Goal: Contribute content: Add original content to the website for others to see

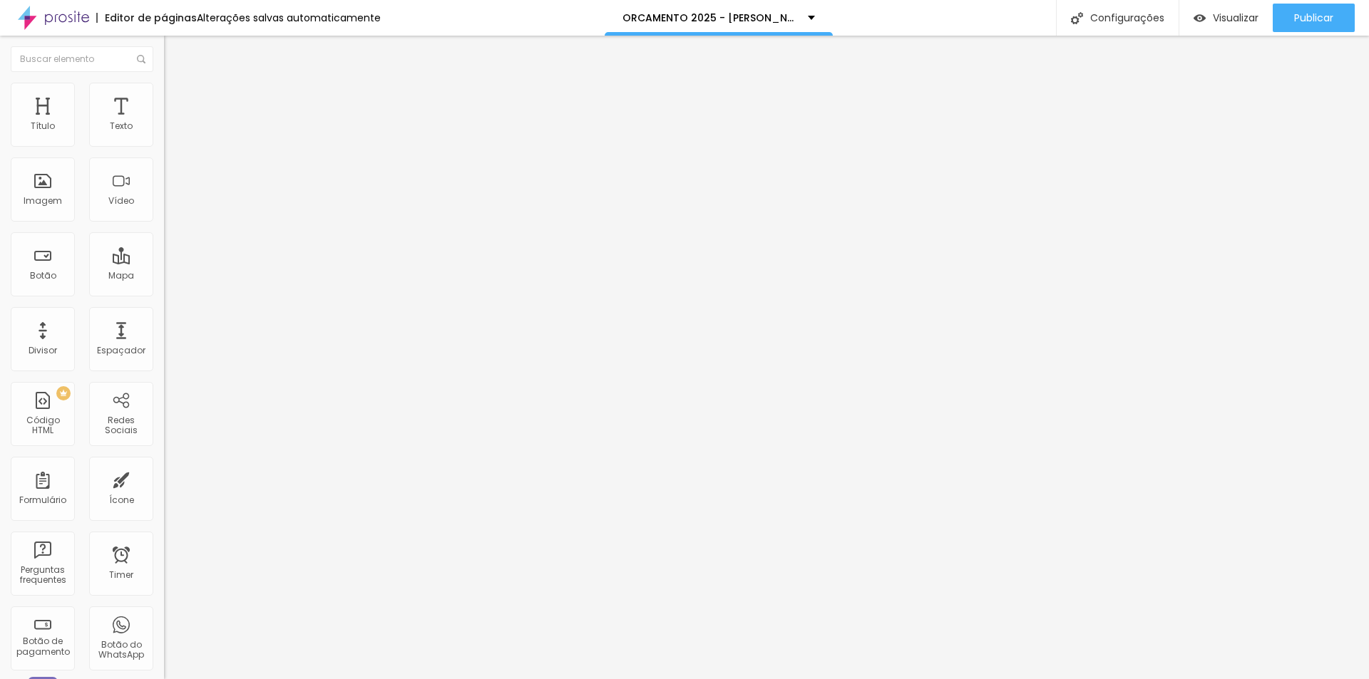
type input "19"
type input "17"
drag, startPoint x: 76, startPoint y: 140, endPoint x: 68, endPoint y: 143, distance: 9.3
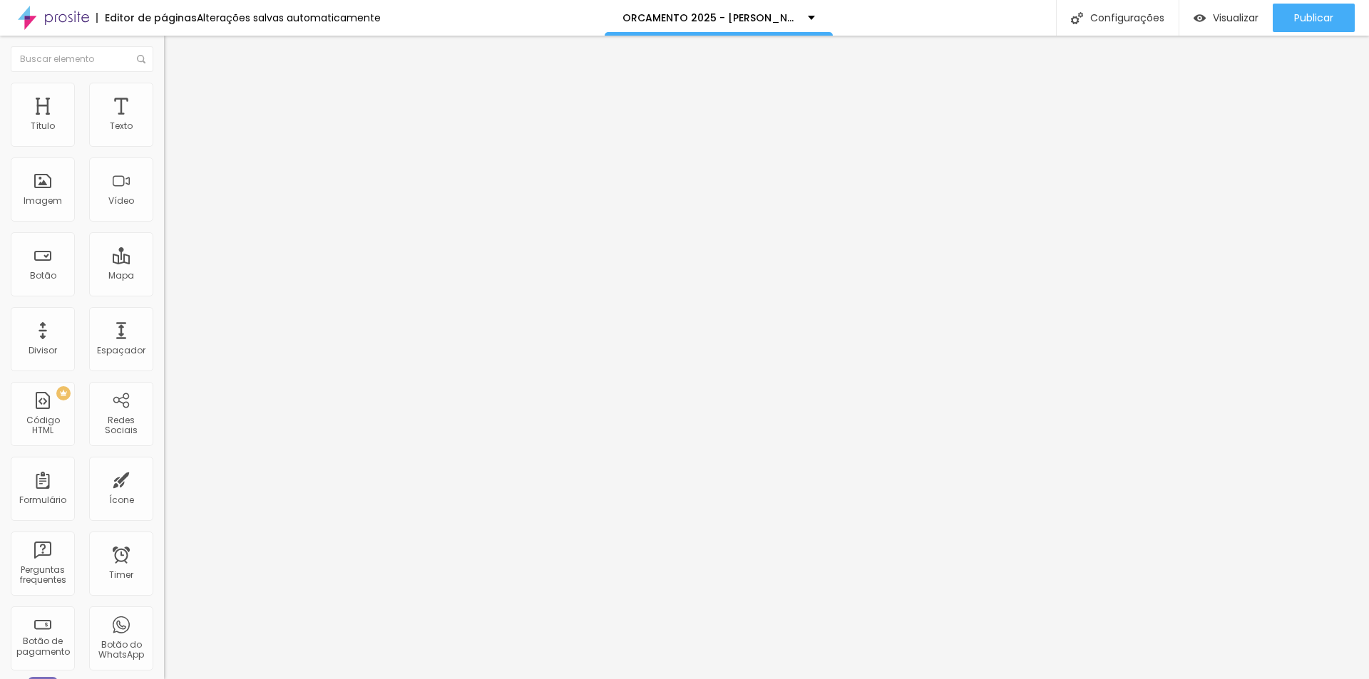
type input "17"
click at [164, 262] on input "range" at bounding box center [210, 267] width 92 height 11
click at [164, 123] on span "Trocar imagem" at bounding box center [203, 117] width 78 height 12
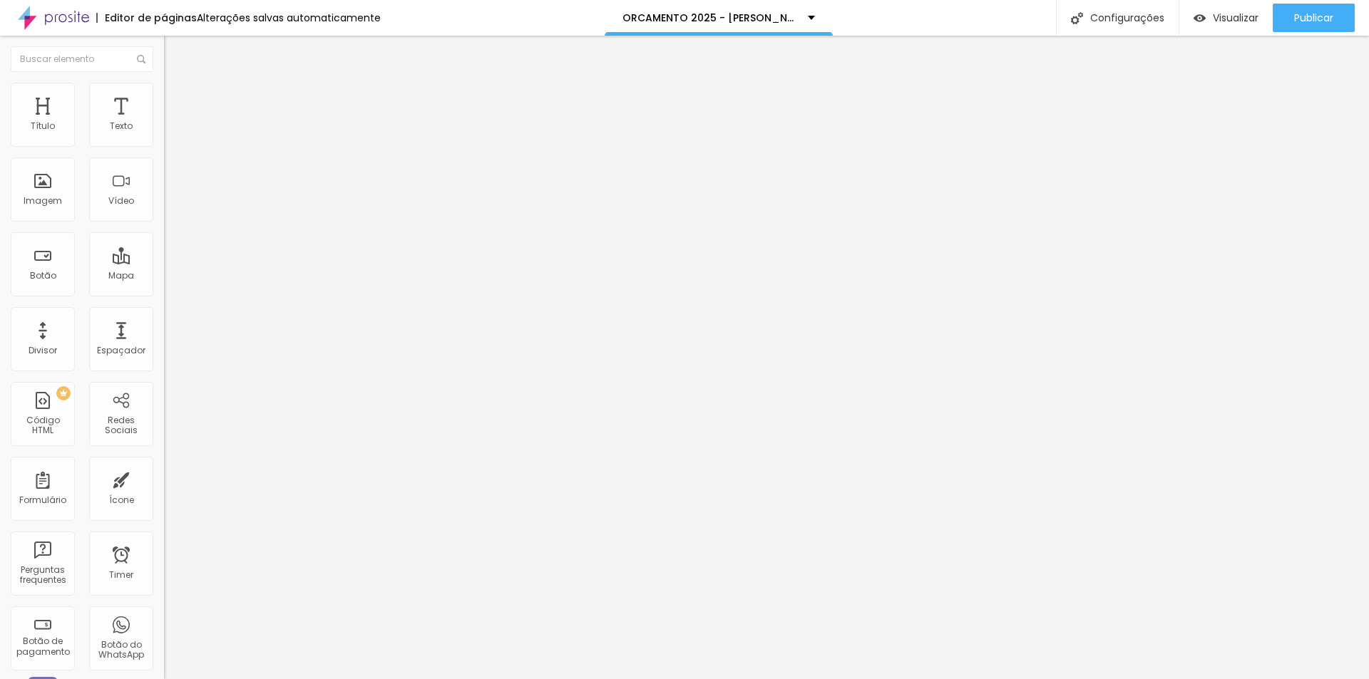
click at [164, 123] on span "Trocar imagem" at bounding box center [203, 117] width 78 height 12
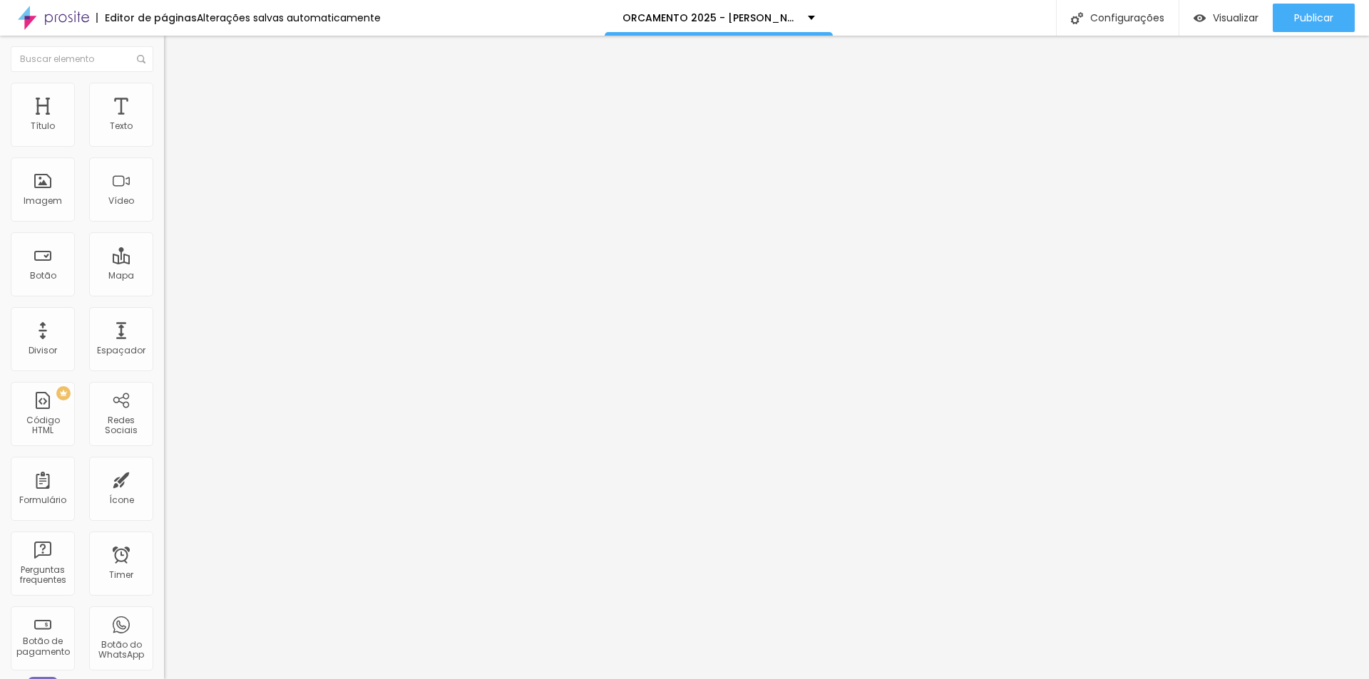
click at [1315, 16] on span "Publicar" at bounding box center [1313, 17] width 39 height 11
click at [164, 123] on span "Trocar imagem" at bounding box center [203, 117] width 78 height 12
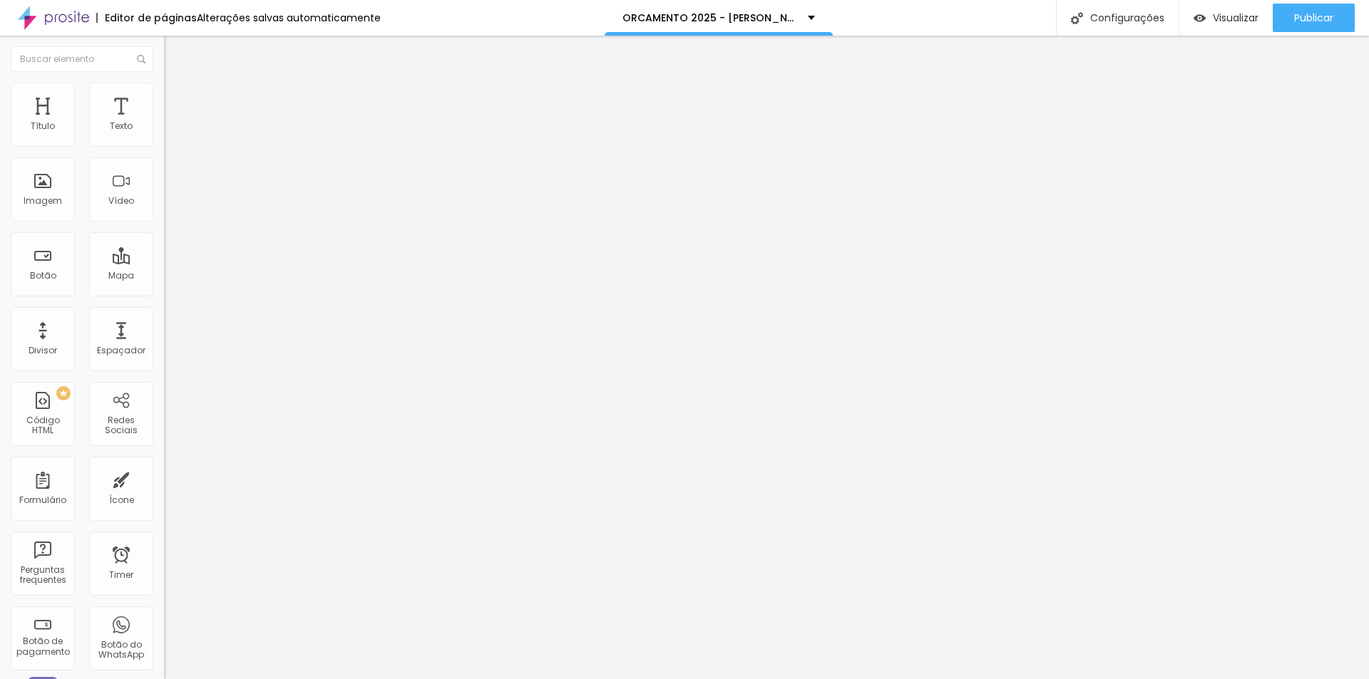
click at [164, 123] on span "Trocar imagem" at bounding box center [203, 117] width 78 height 12
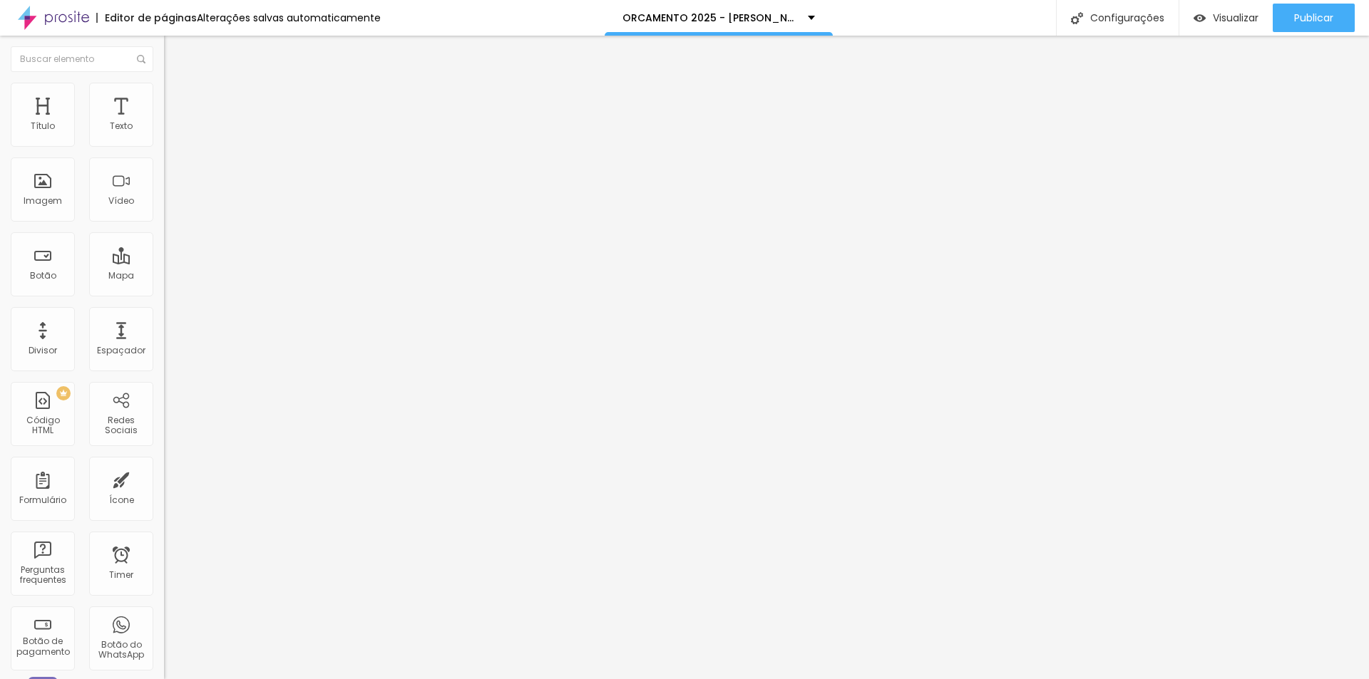
click at [164, 84] on img at bounding box center [170, 89] width 13 height 13
click at [177, 84] on span "Conteúdo" at bounding box center [199, 78] width 44 height 12
click at [164, 123] on span "Trocar imagem" at bounding box center [203, 117] width 78 height 12
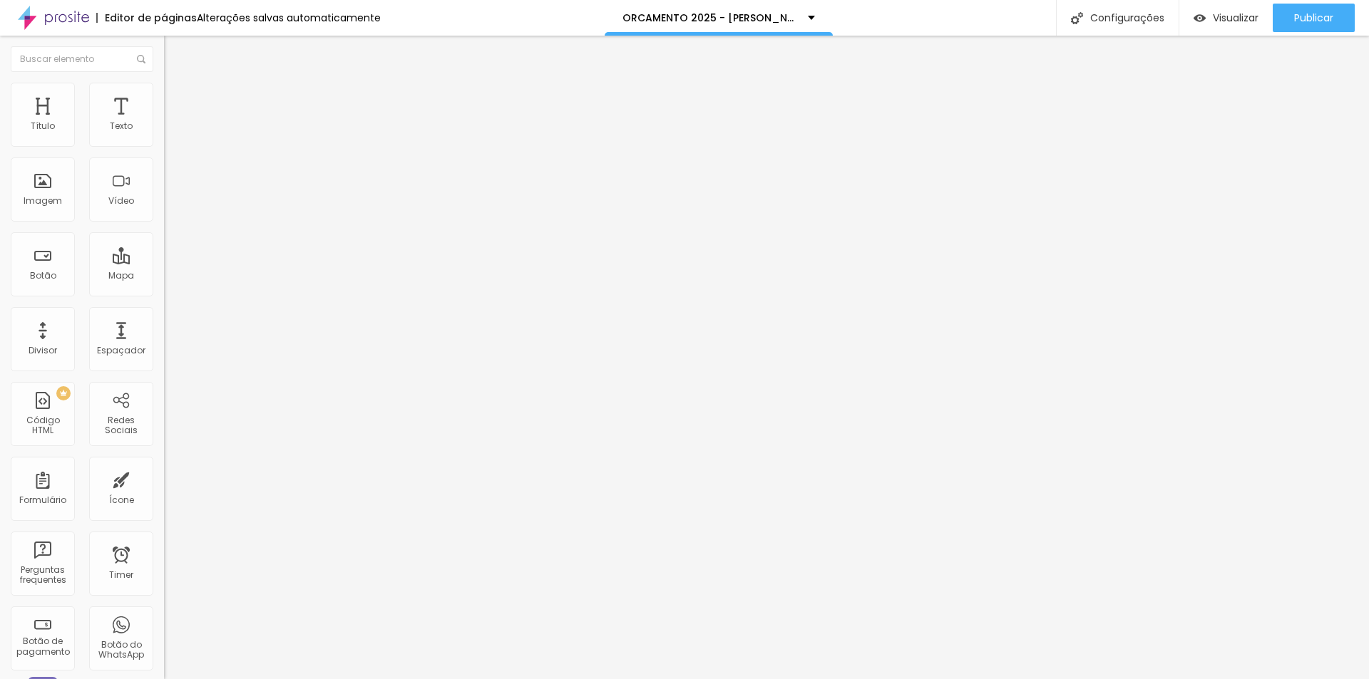
click at [164, 123] on span "Trocar imagem" at bounding box center [203, 117] width 78 height 12
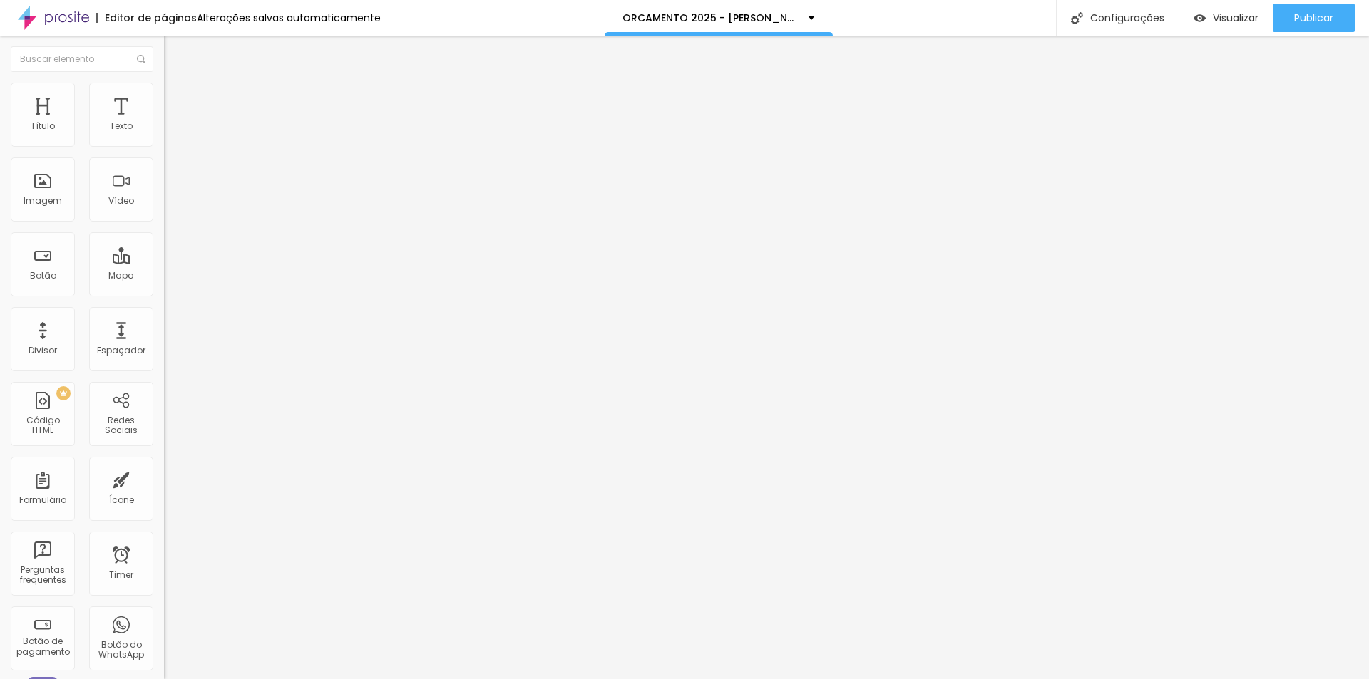
scroll to position [713, 0]
click at [164, 123] on span "Trocar imagem" at bounding box center [203, 117] width 78 height 12
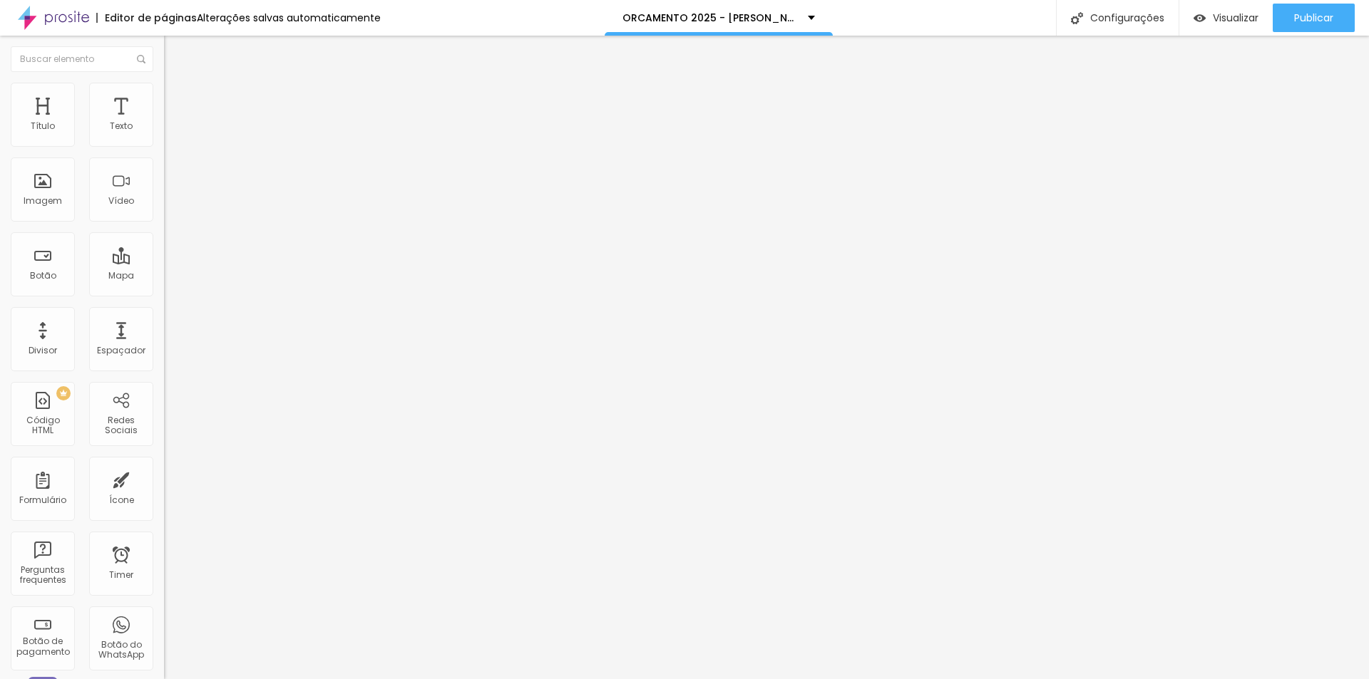
click at [164, 123] on span "Trocar imagem" at bounding box center [203, 117] width 78 height 12
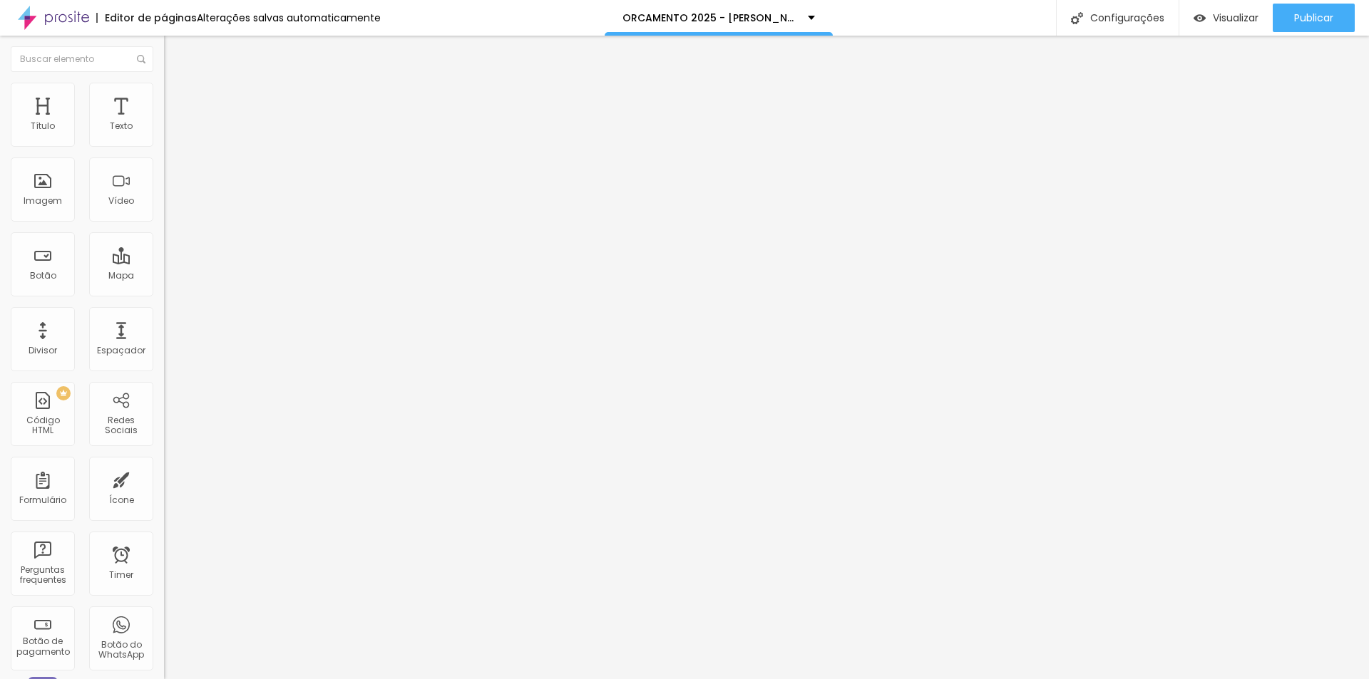
click at [164, 123] on span "Trocar imagem" at bounding box center [203, 117] width 78 height 12
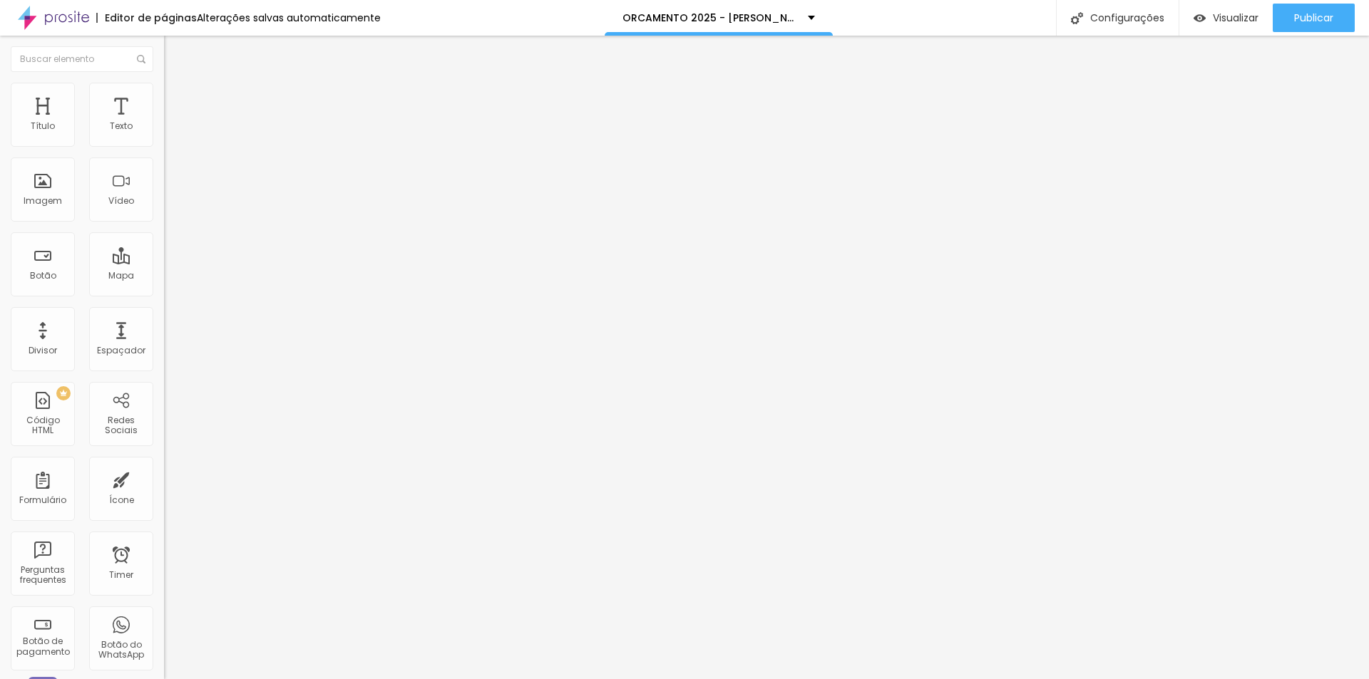
click at [164, 123] on span "Trocar imagem" at bounding box center [203, 117] width 78 height 12
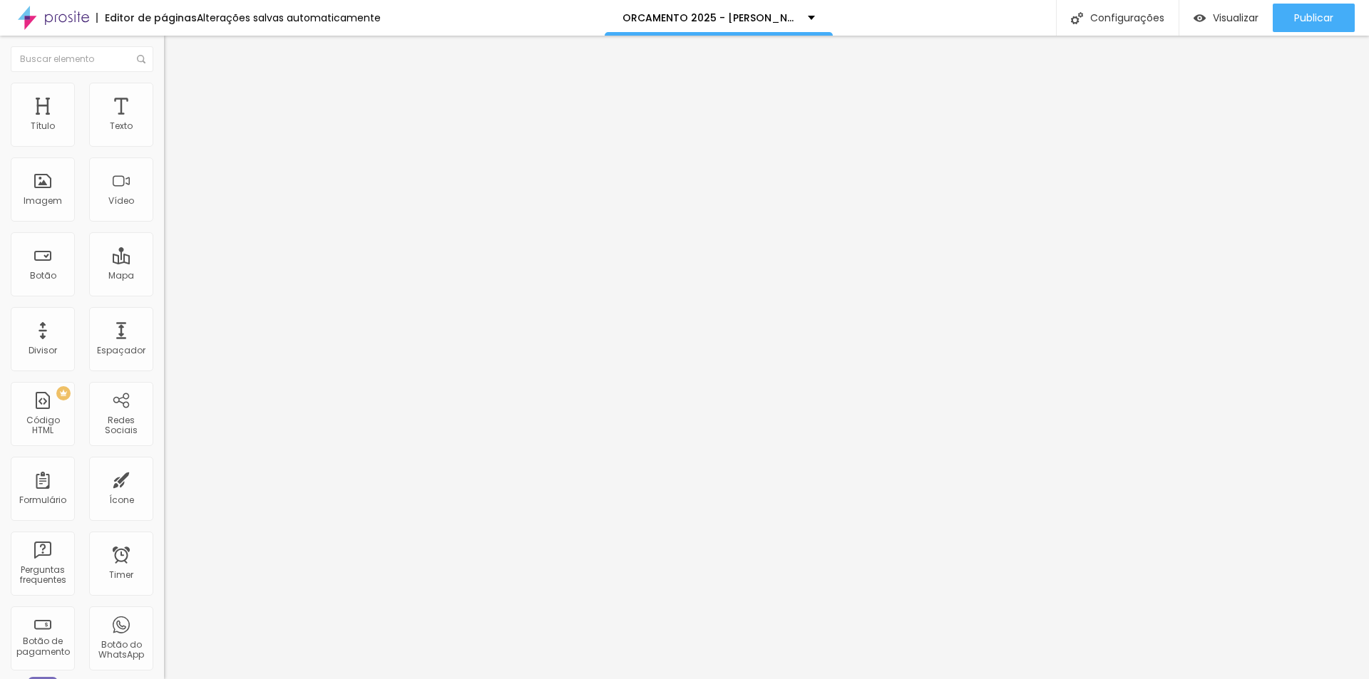
click at [177, 97] on span "Estilo" at bounding box center [188, 92] width 22 height 12
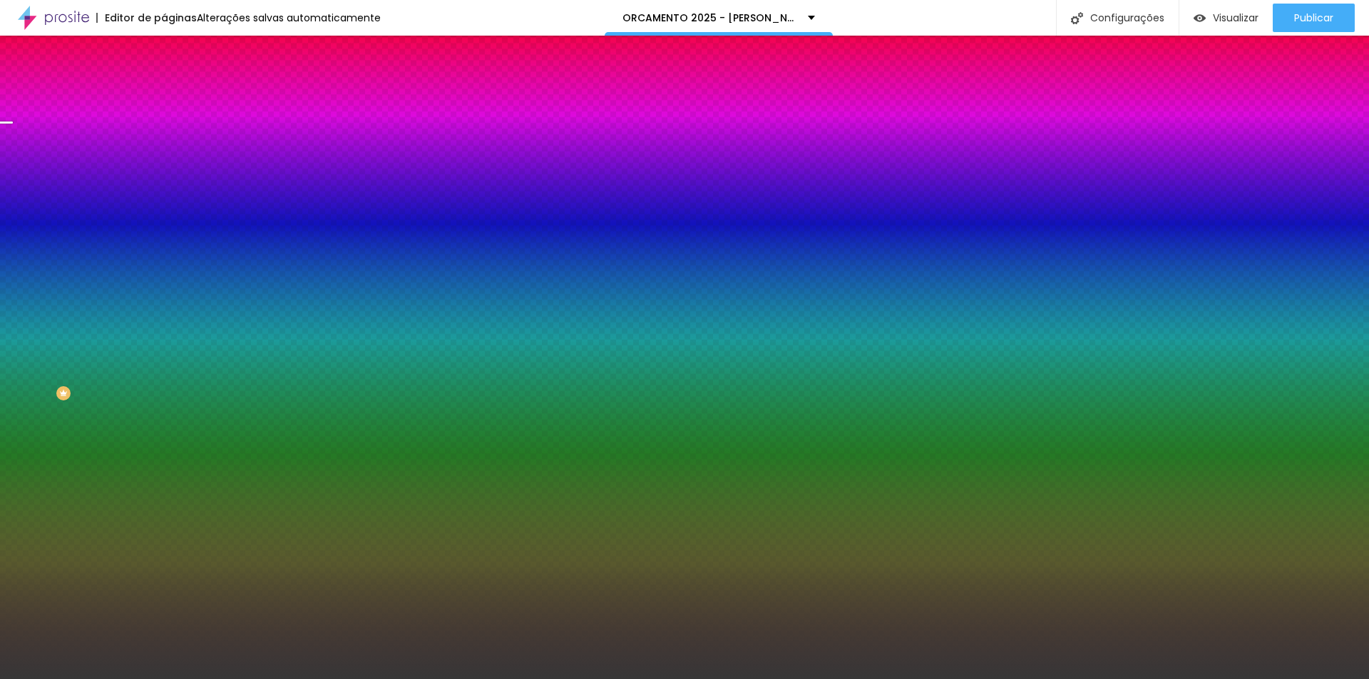
click at [164, 131] on span "Trocar imagem" at bounding box center [203, 125] width 78 height 12
click at [164, 393] on div "Editar Seção Conteúdo Estilo Avançado Imagem de fundo Trocar imagem Efeito da I…" at bounding box center [246, 358] width 164 height 644
click at [164, 131] on span "Trocar imagem" at bounding box center [203, 125] width 78 height 12
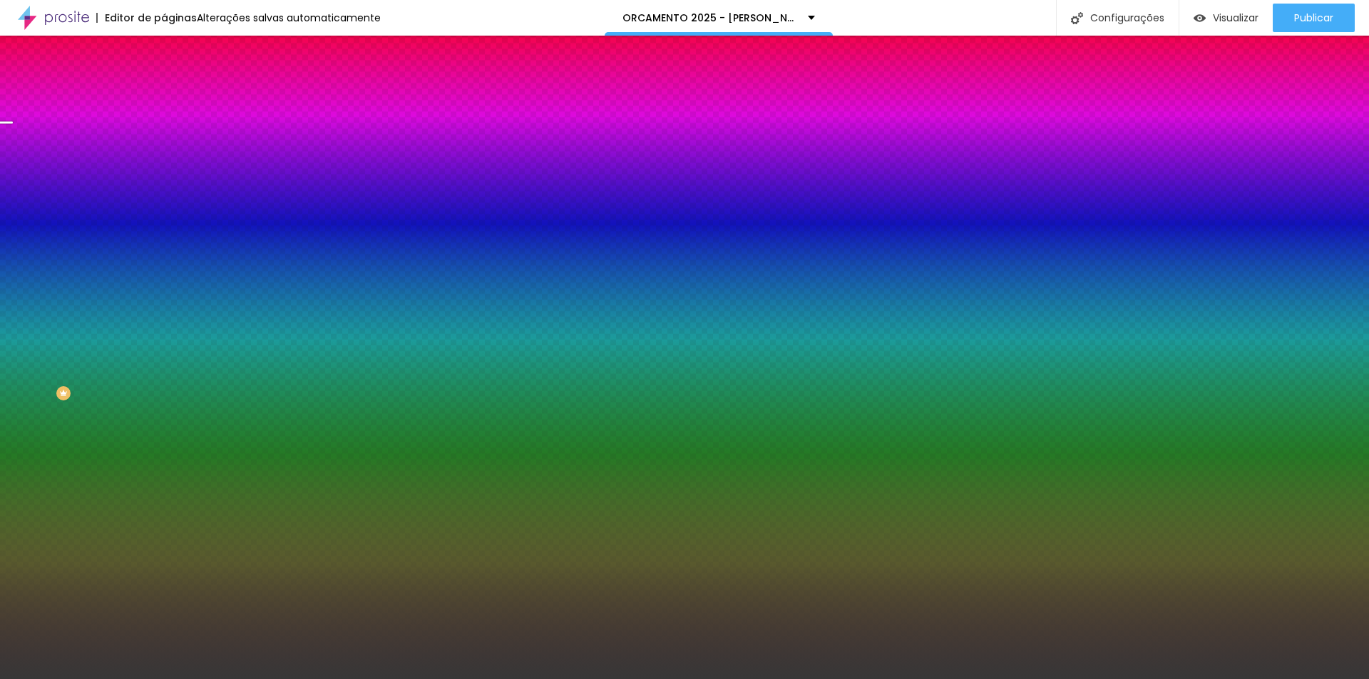
scroll to position [143, 0]
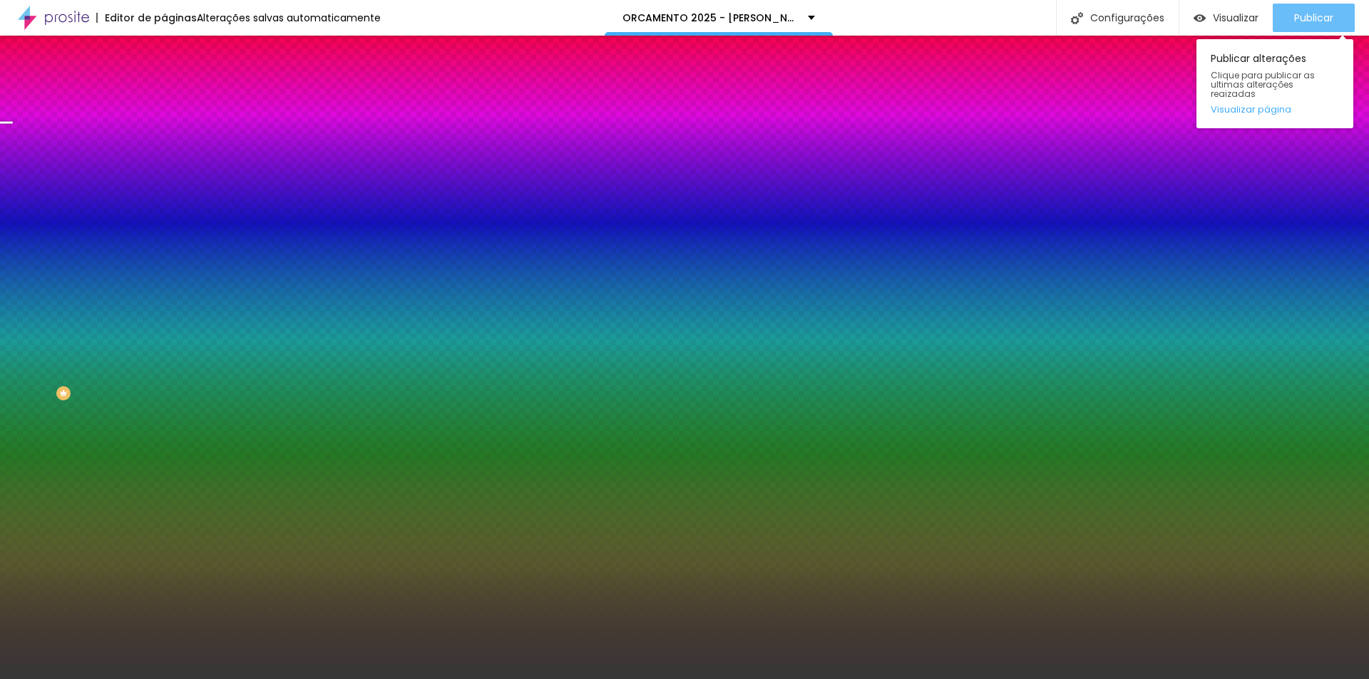
click at [1345, 15] on button "Publicar" at bounding box center [1314, 18] width 82 height 29
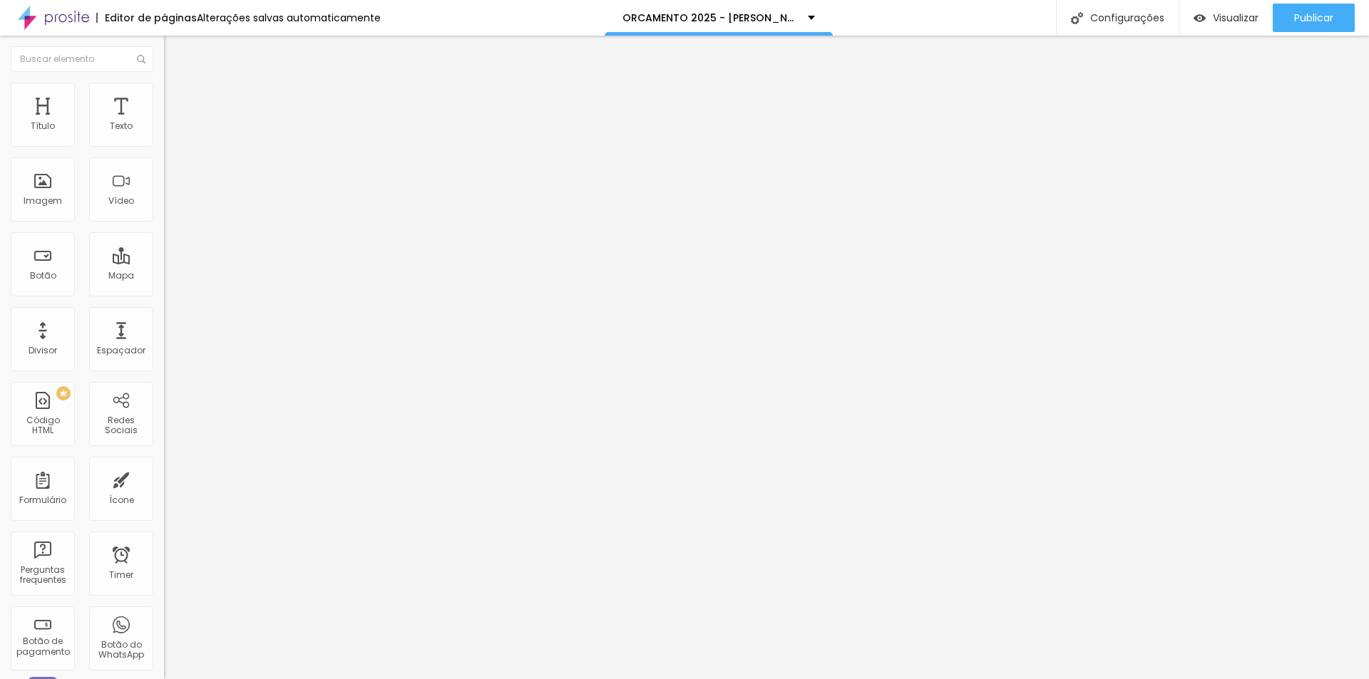
click at [292, 21] on div "Alterações salvas automaticamente" at bounding box center [289, 18] width 184 height 10
click at [324, 15] on div "Alterações salvas automaticamente" at bounding box center [289, 18] width 184 height 10
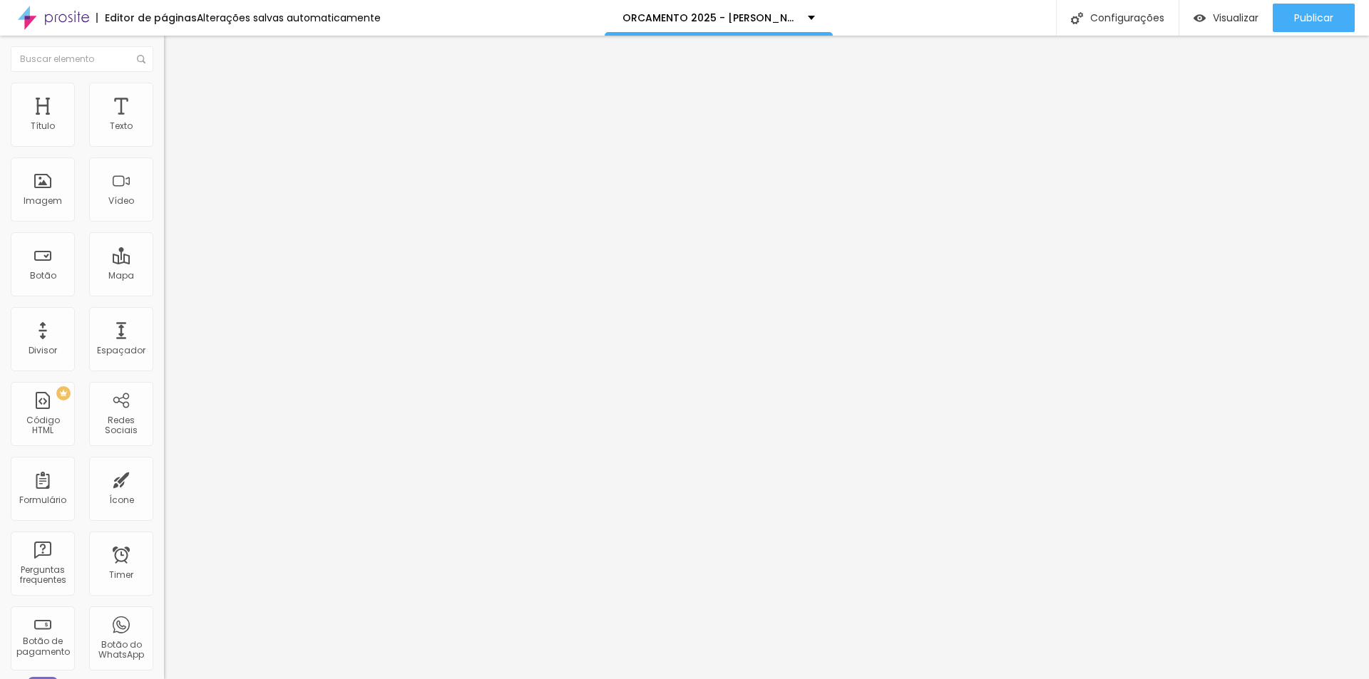
click at [1302, 12] on span "Publicar" at bounding box center [1313, 17] width 39 height 11
